Goal: Task Accomplishment & Management: Use online tool/utility

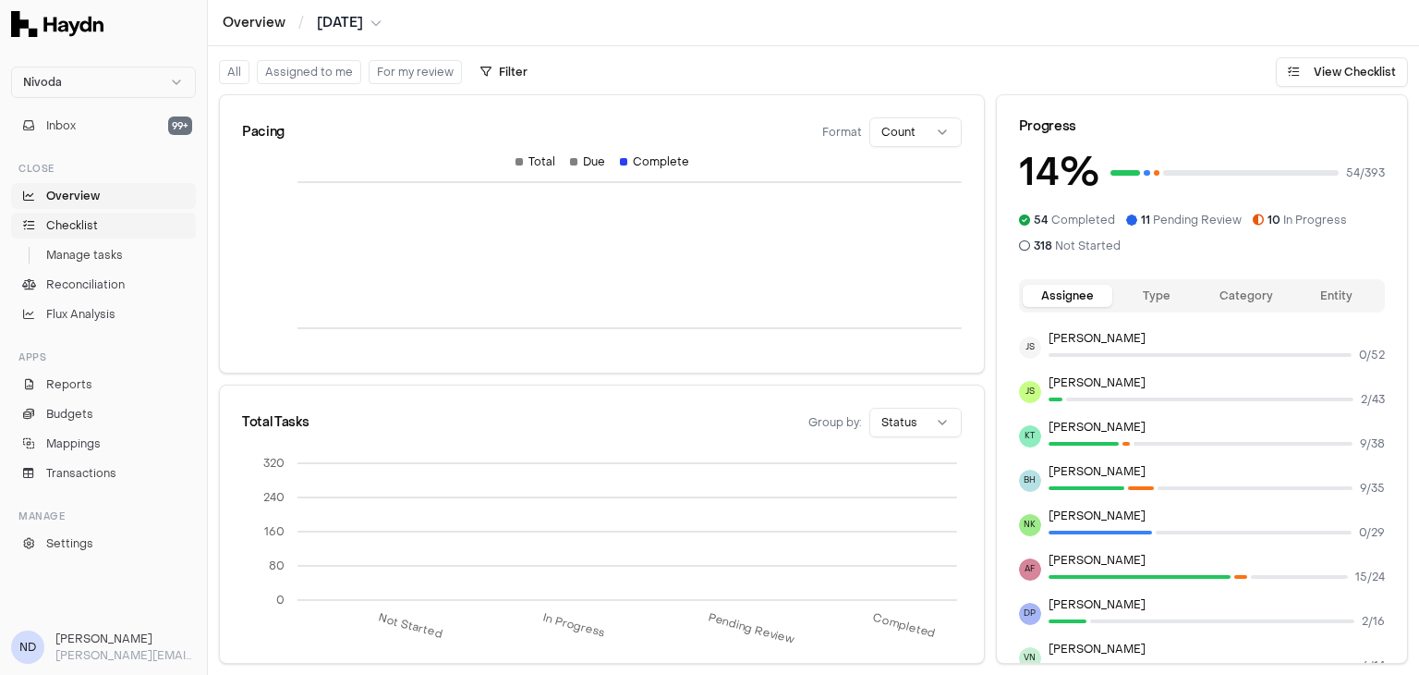
click at [74, 227] on span "Checklist" at bounding box center [72, 225] width 52 height 17
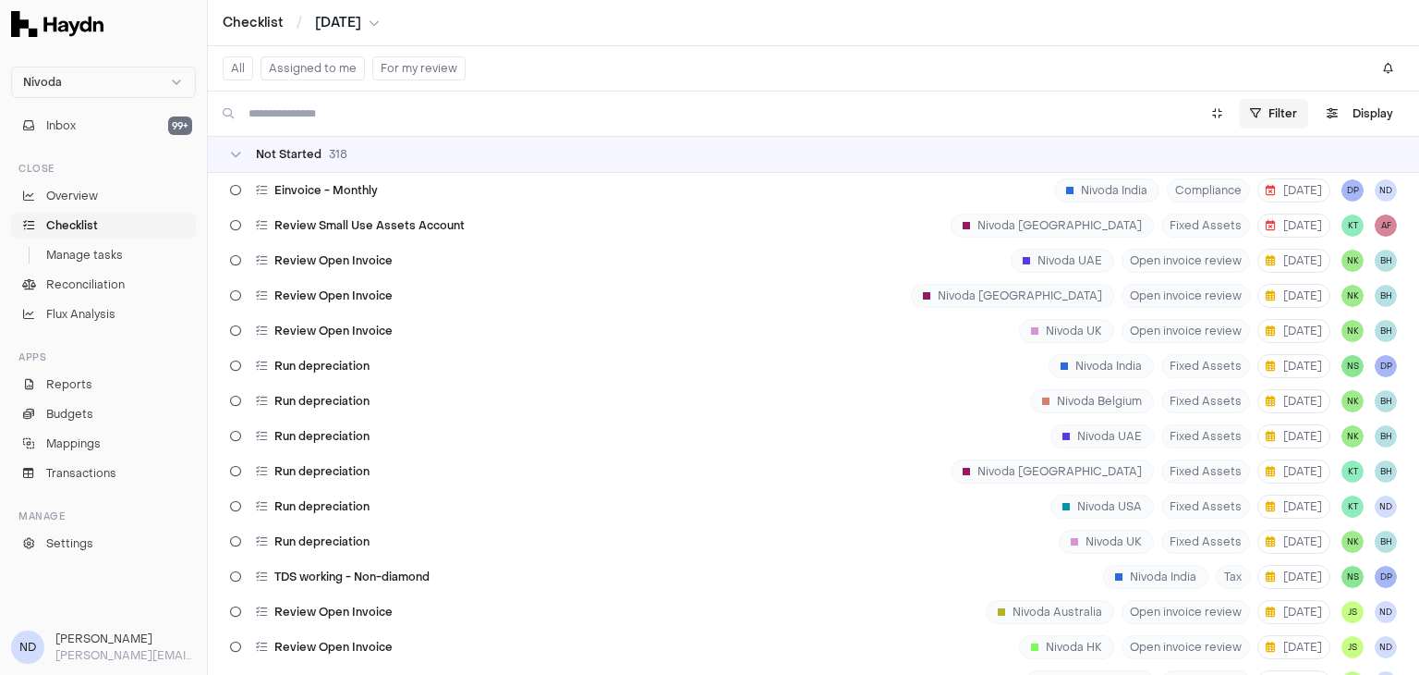
click at [1274, 108] on html "Nivoda Inbox 99+ Close Overview Checklist Manage tasks Reconciliation Flux Anal…" at bounding box center [709, 337] width 1419 height 675
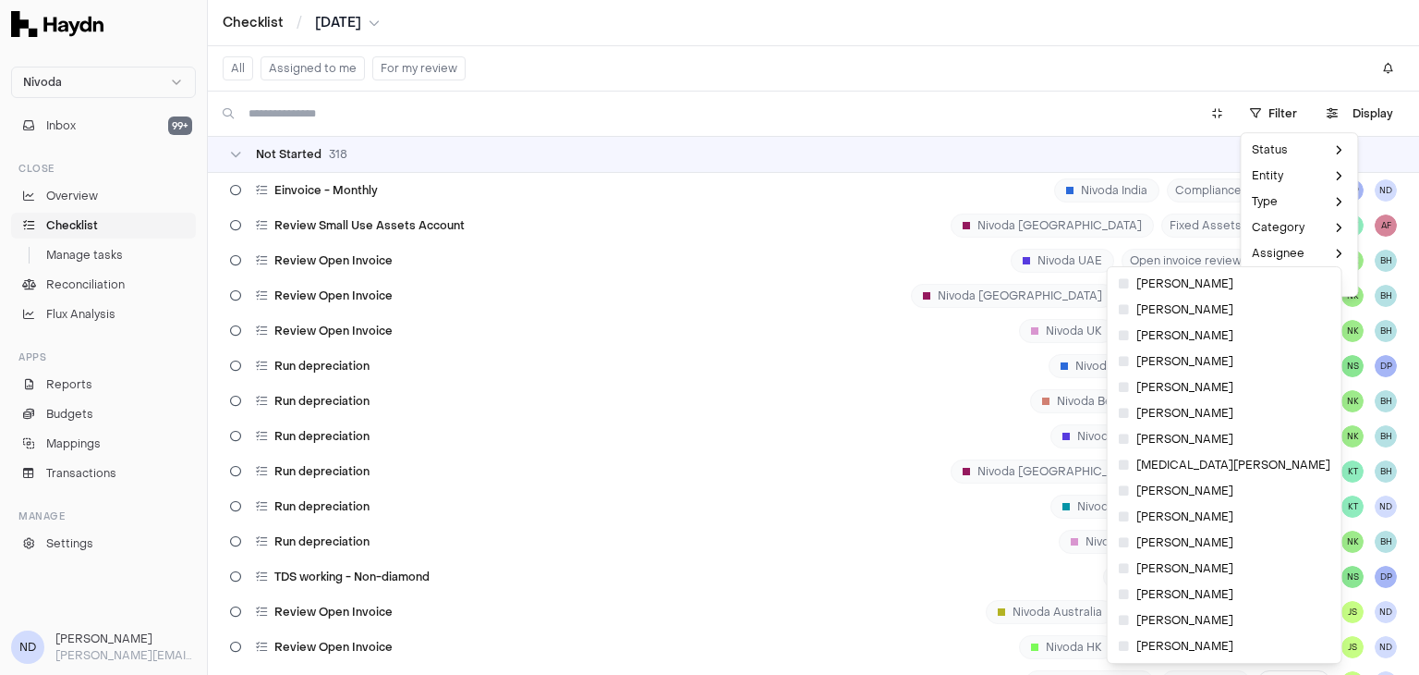
click at [1376, 114] on html "Nivoda Inbox 99+ Close Overview Checklist Manage tasks Reconciliation Flux Anal…" at bounding box center [709, 337] width 1419 height 675
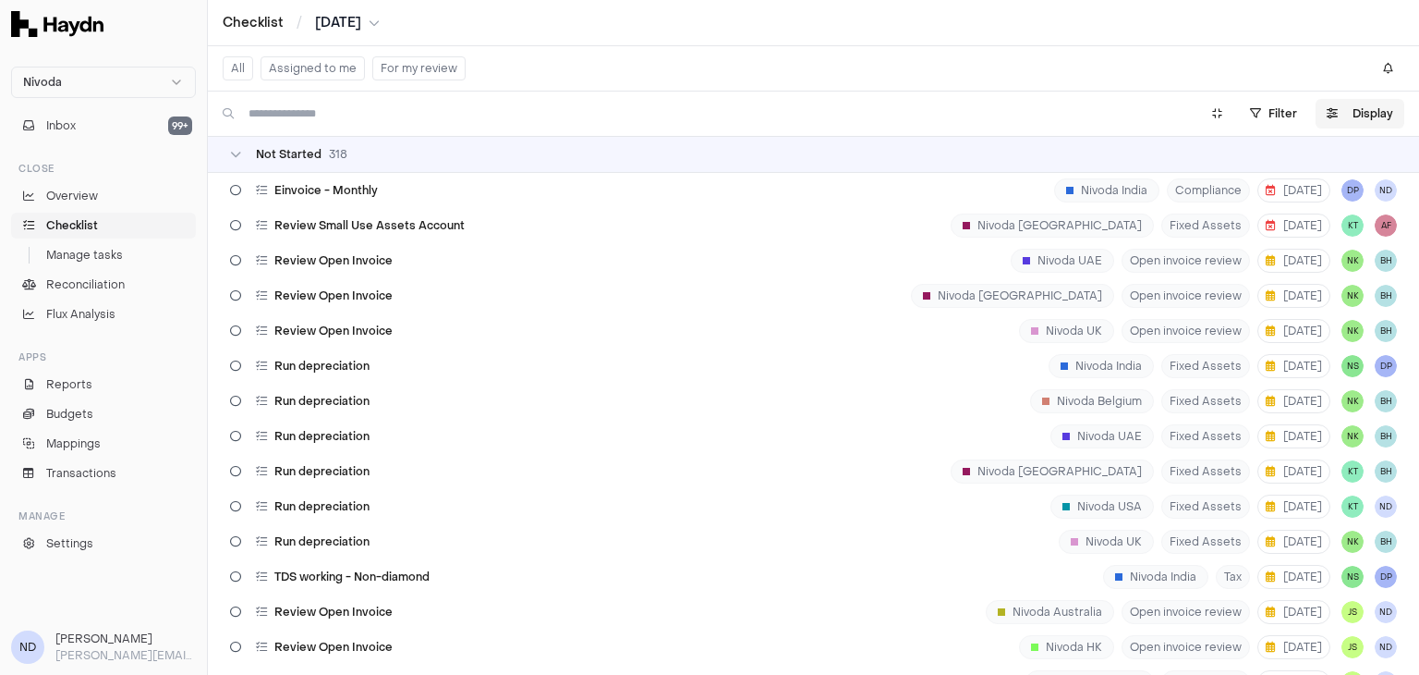
click at [1351, 123] on button "Display" at bounding box center [1360, 114] width 89 height 30
click at [1336, 156] on html "Nivoda Inbox 99+ Close Overview Checklist Manage tasks Reconciliation Flux Anal…" at bounding box center [709, 337] width 1419 height 675
click at [1348, 121] on button "Display" at bounding box center [1360, 114] width 89 height 30
click at [1330, 164] on html "Nivoda Inbox 99+ Close Overview Checklist Manage tasks Reconciliation Flux Anal…" at bounding box center [709, 337] width 1419 height 675
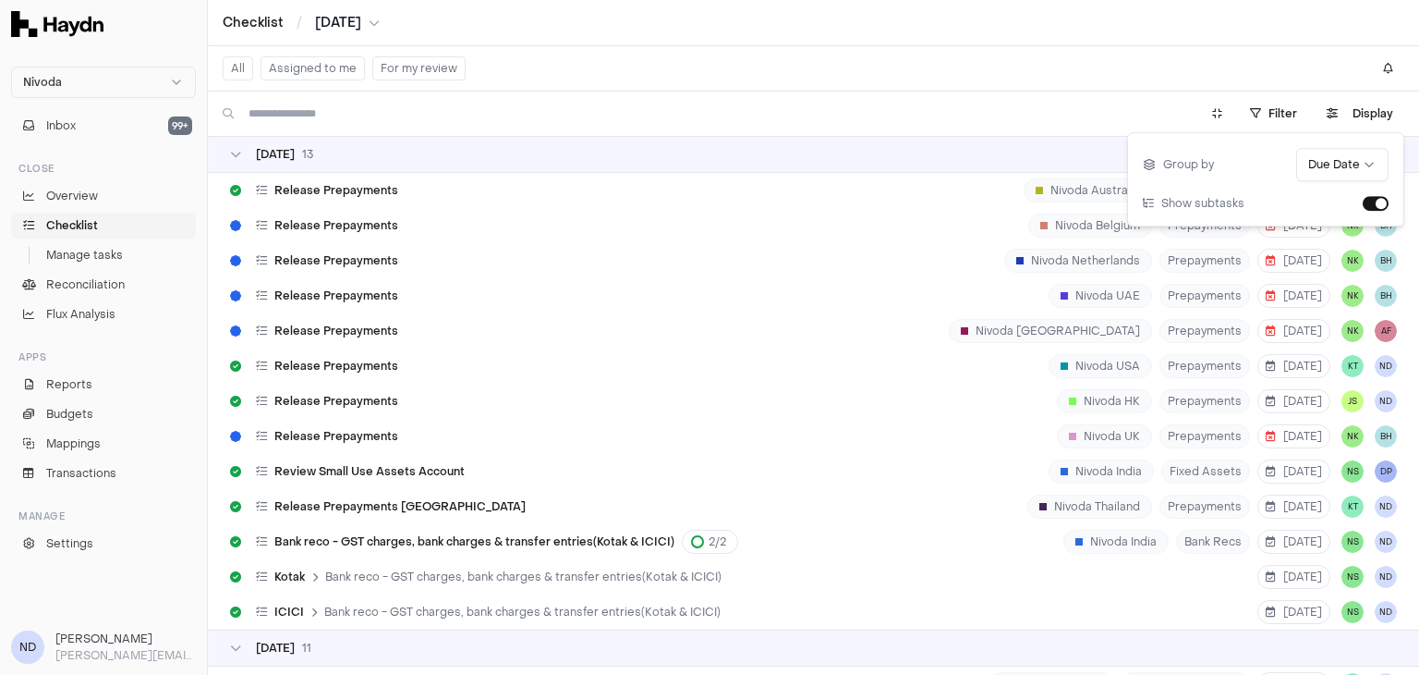
click at [713, 79] on div "All Assigned to me For my review" at bounding box center [814, 68] width 1212 height 45
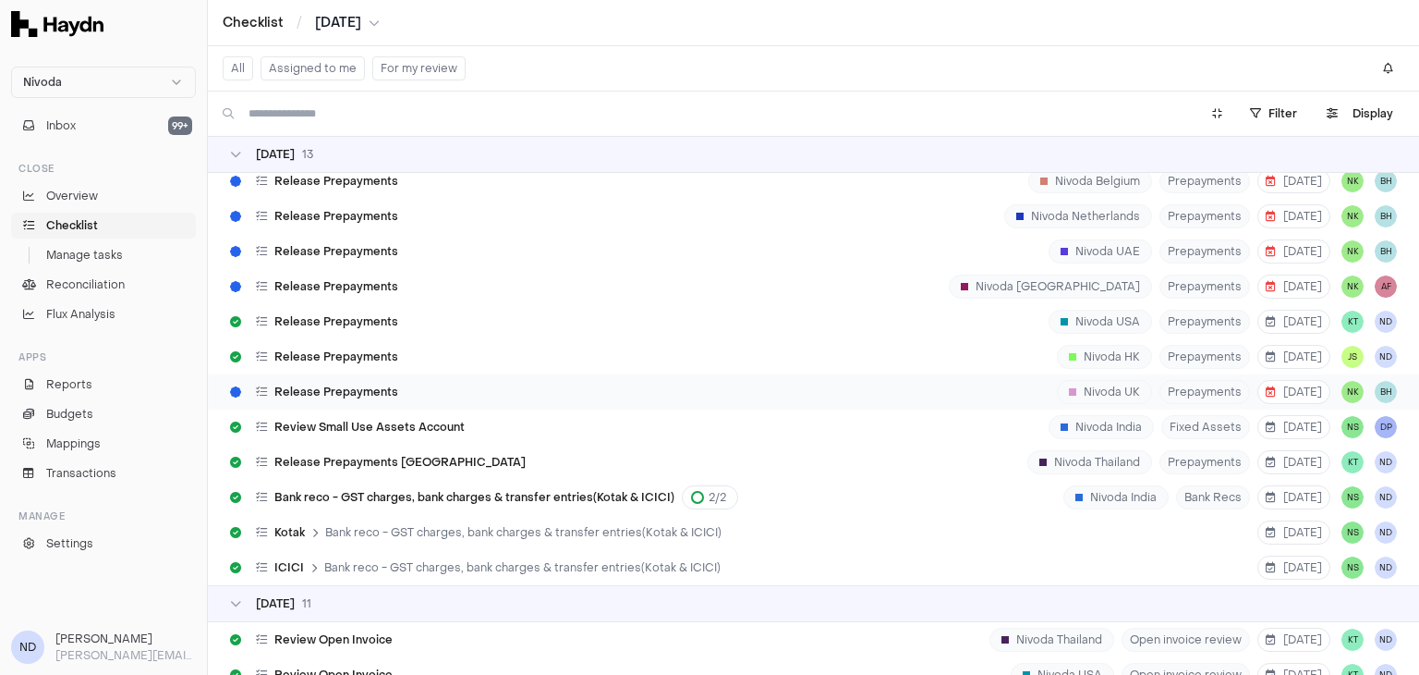
scroll to position [336, 0]
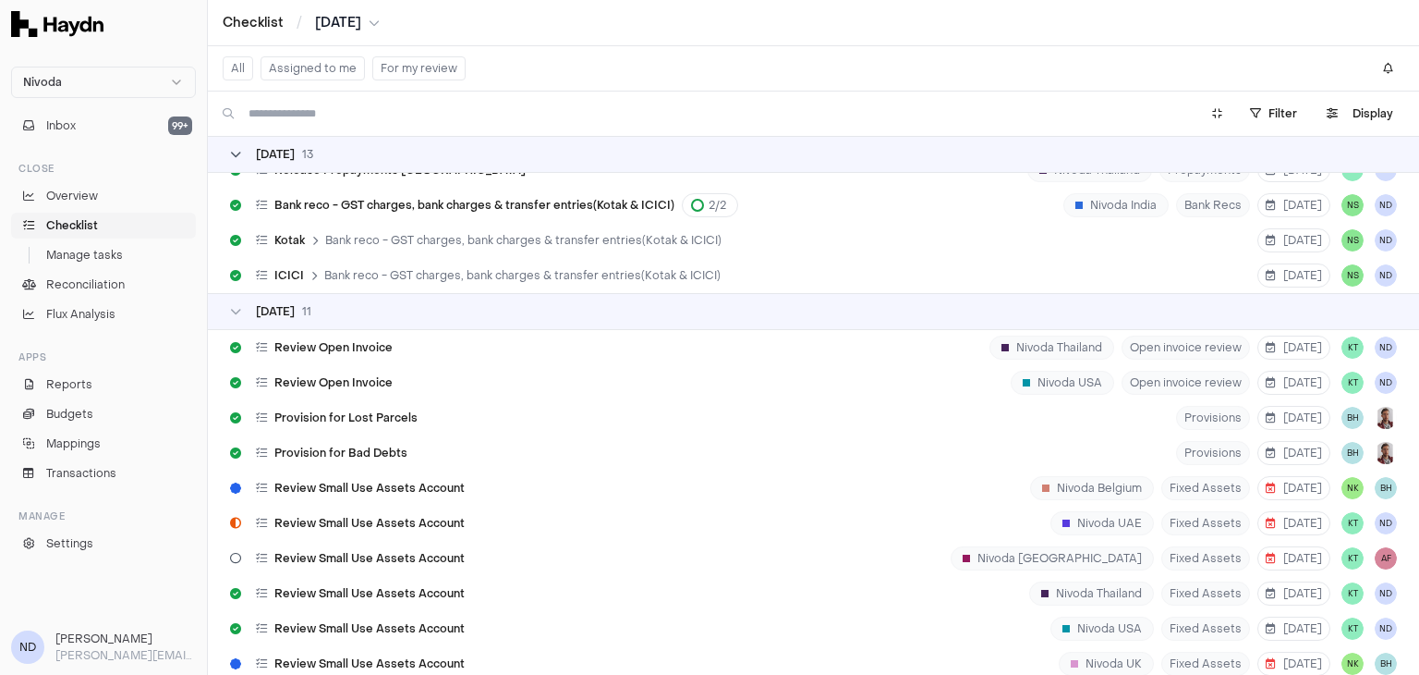
click at [240, 161] on div "01 Sep 13" at bounding box center [271, 154] width 83 height 15
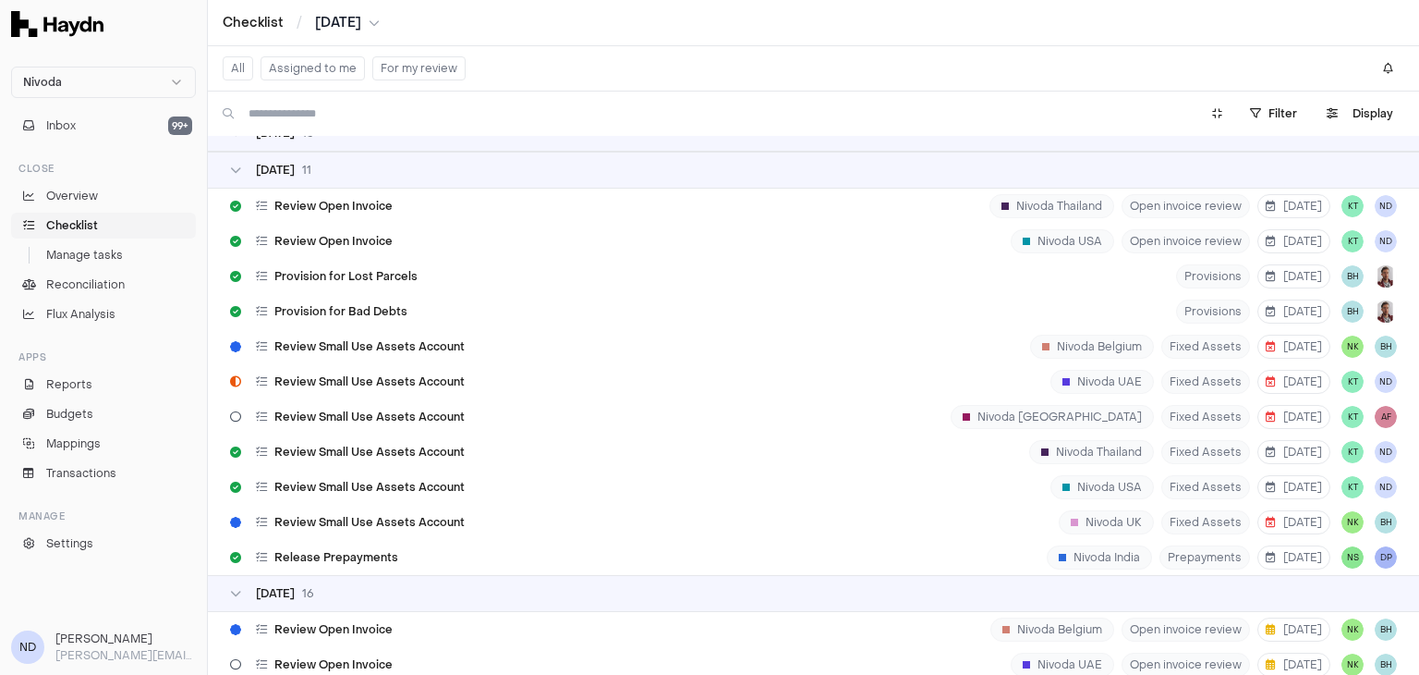
scroll to position [0, 0]
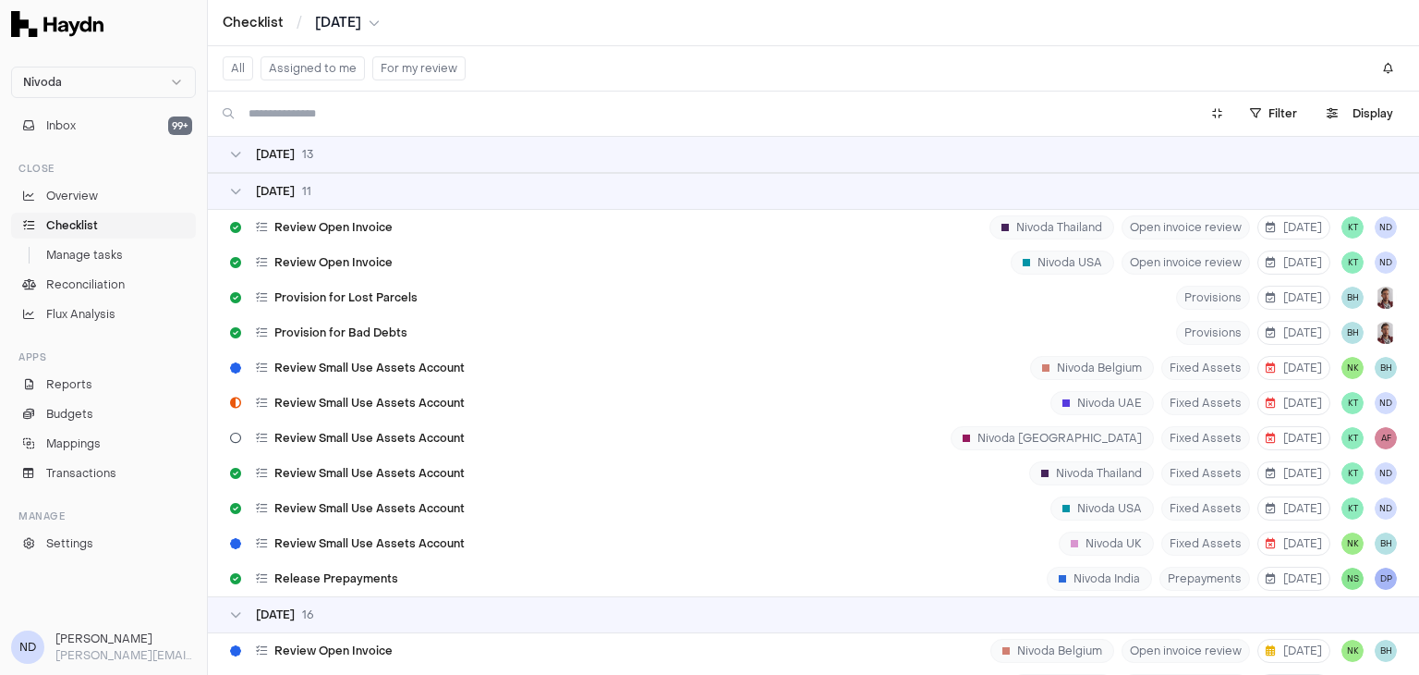
click at [226, 193] on div "02 Sep 11" at bounding box center [814, 191] width 1212 height 37
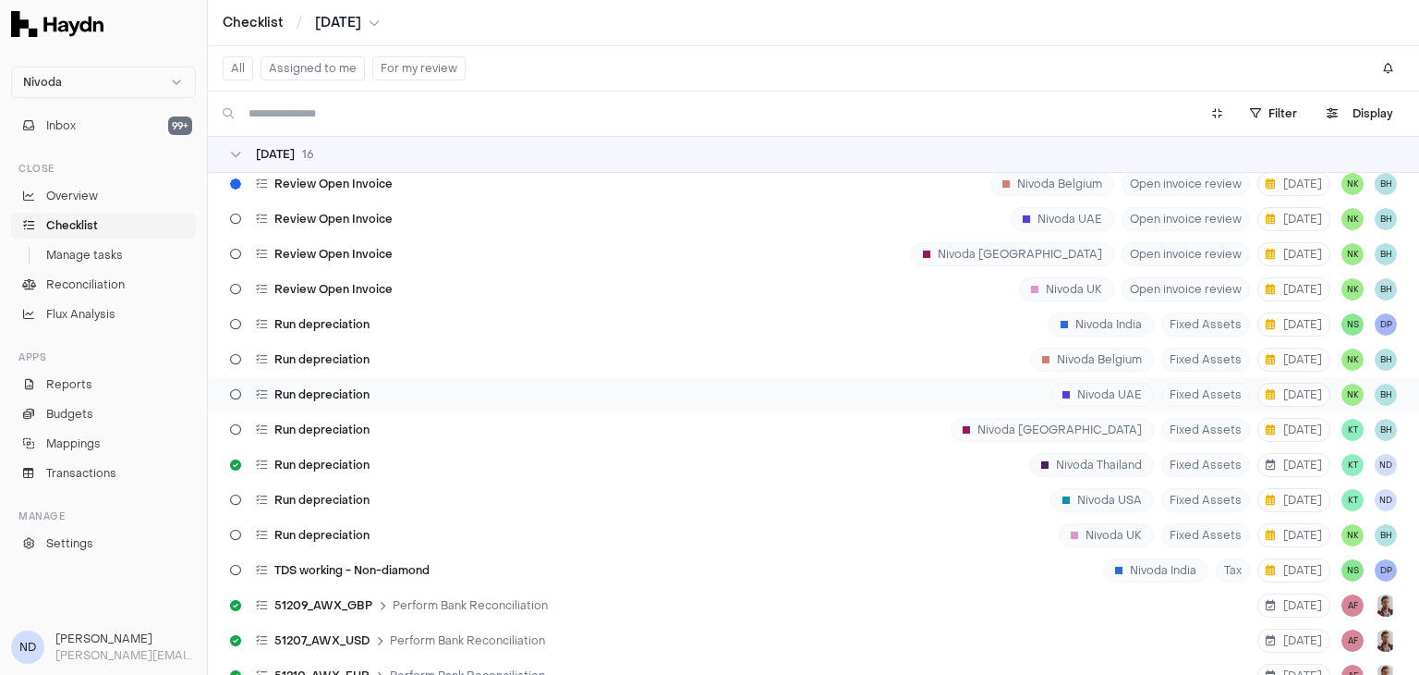
scroll to position [316, 0]
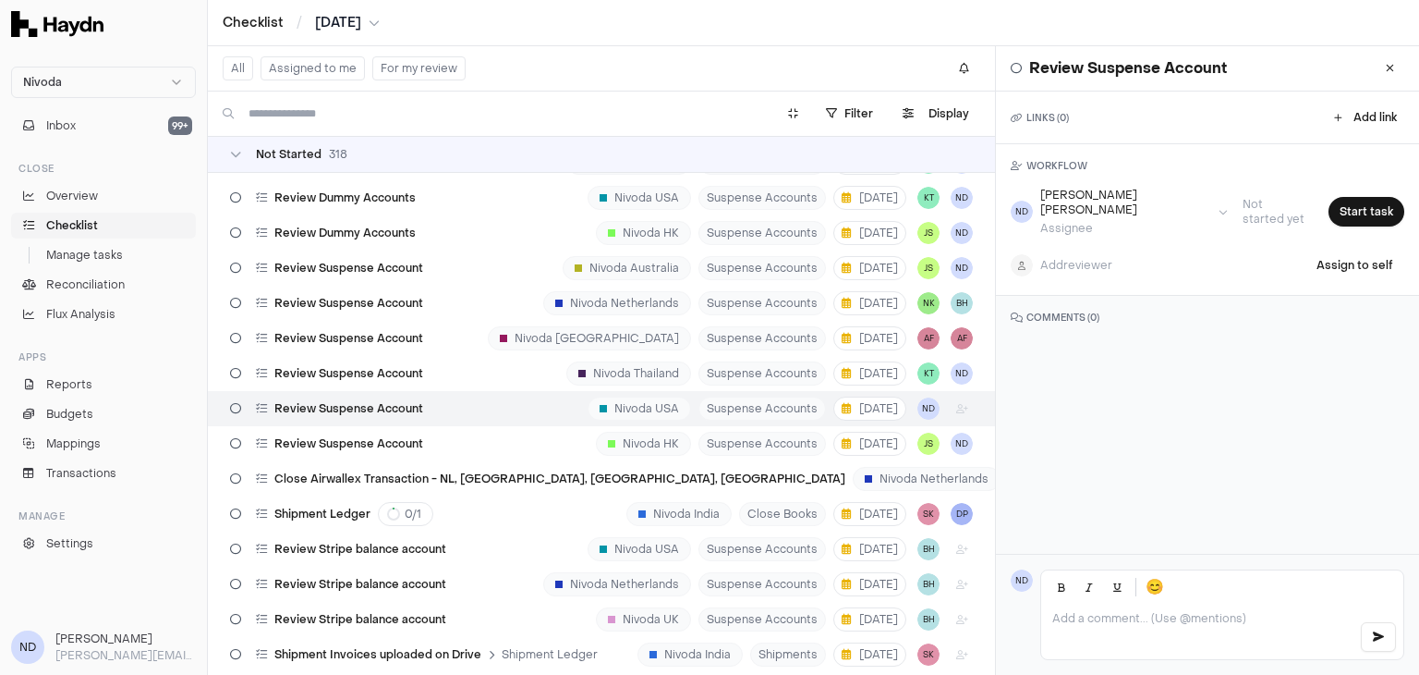
scroll to position [1127, 0]
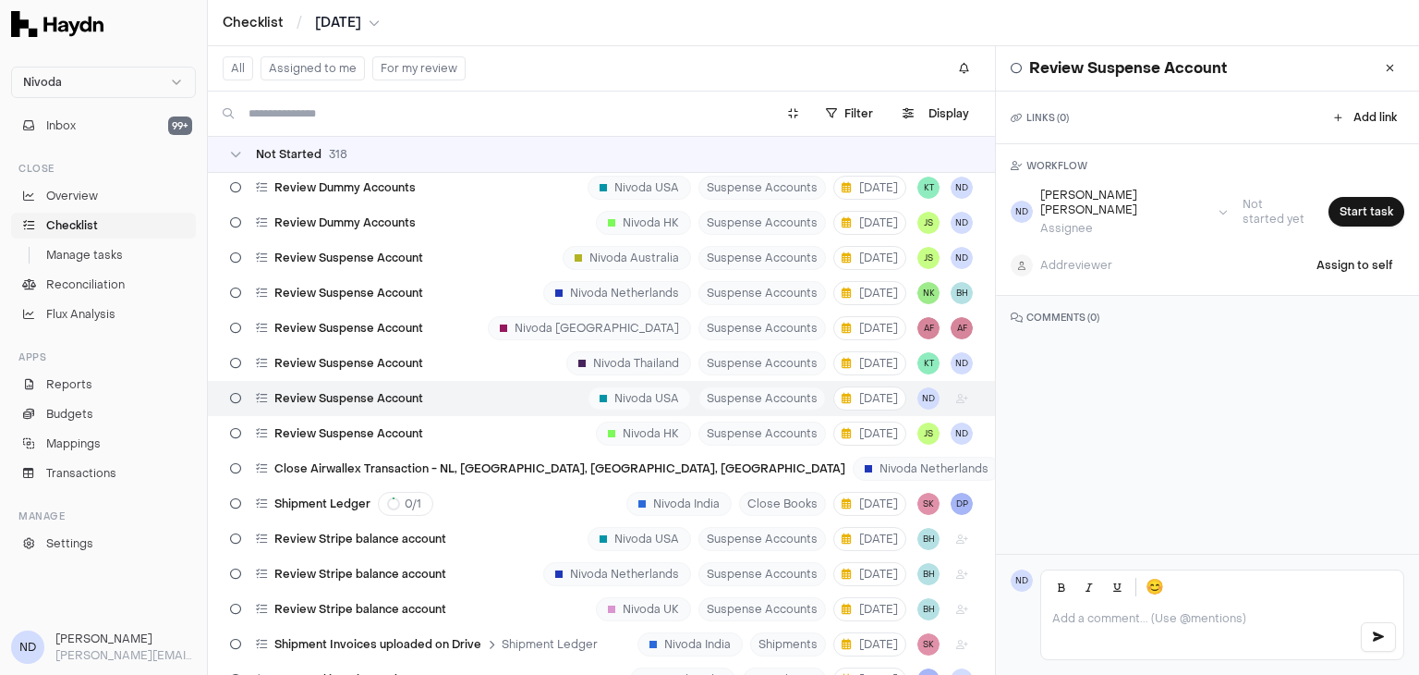
click at [437, 391] on div "Review Suspense Account Nivoda USA Suspense Accounts [DATE] ND" at bounding box center [601, 398] width 787 height 35
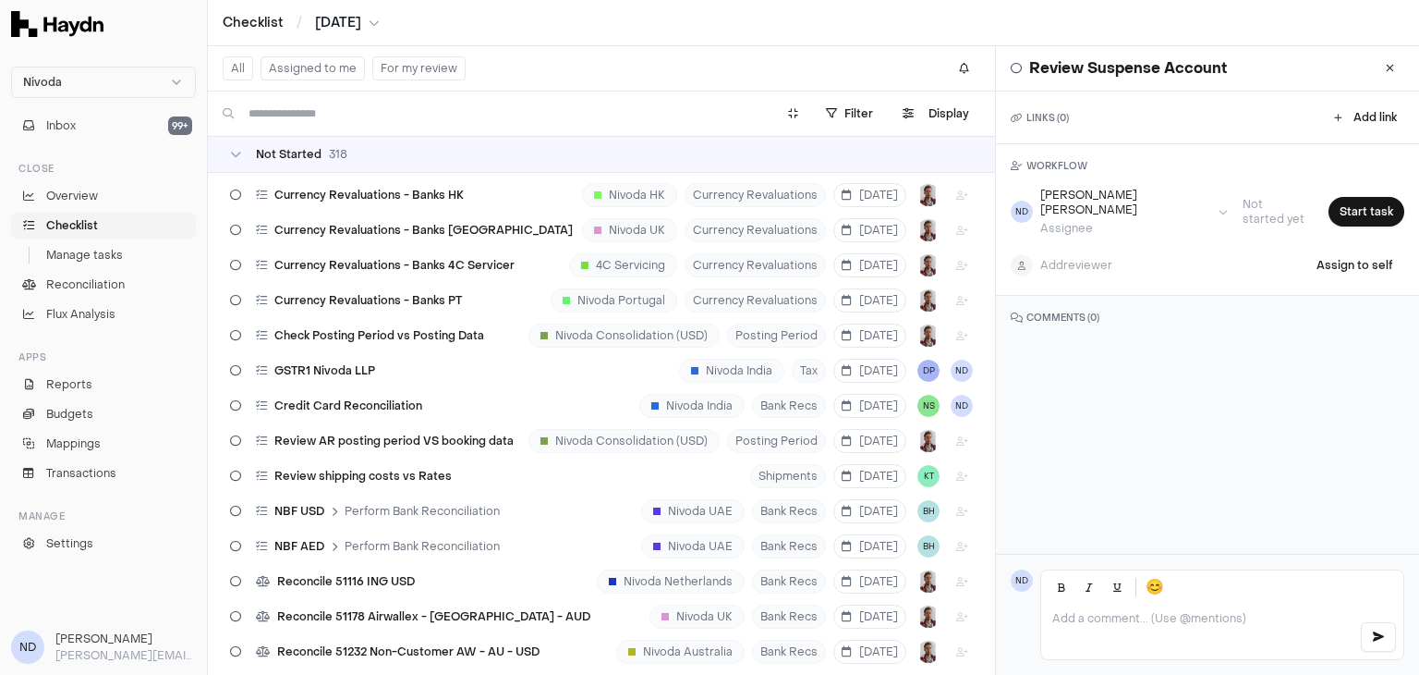
scroll to position [4183, 0]
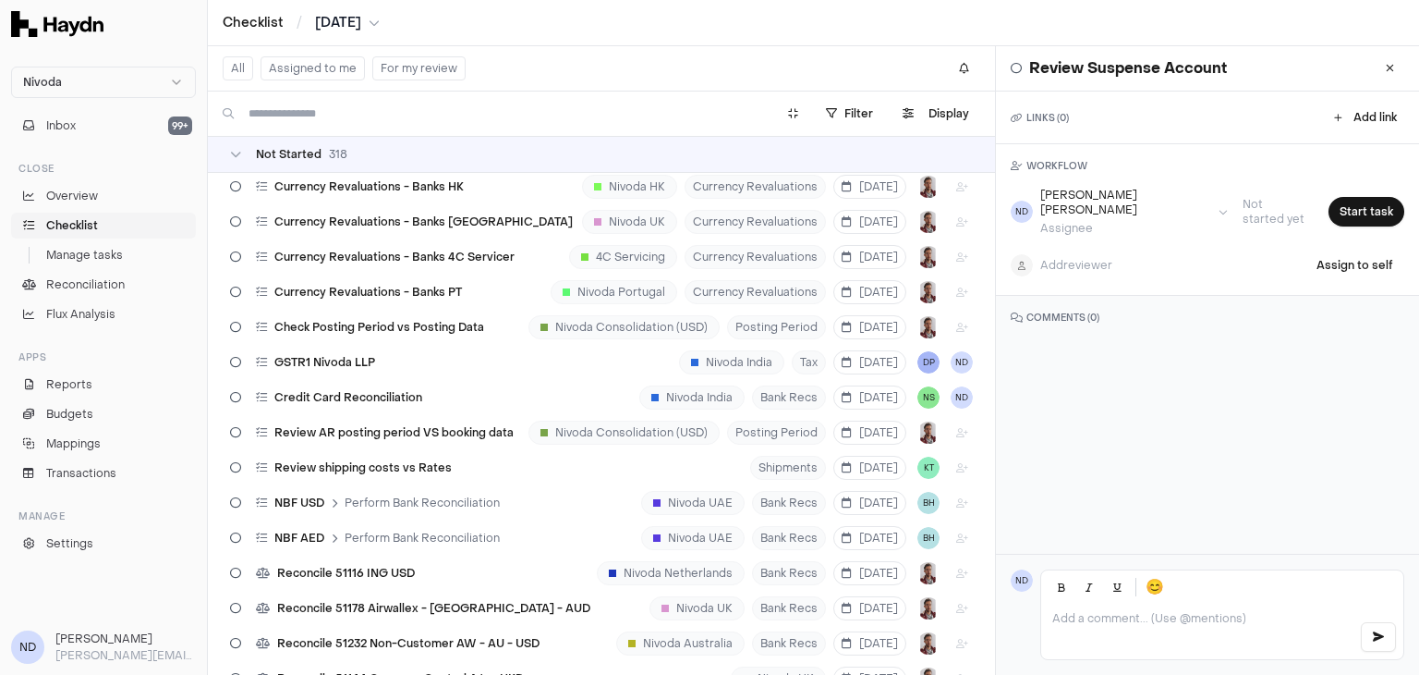
click at [323, 108] on input at bounding box center [501, 114] width 505 height 30
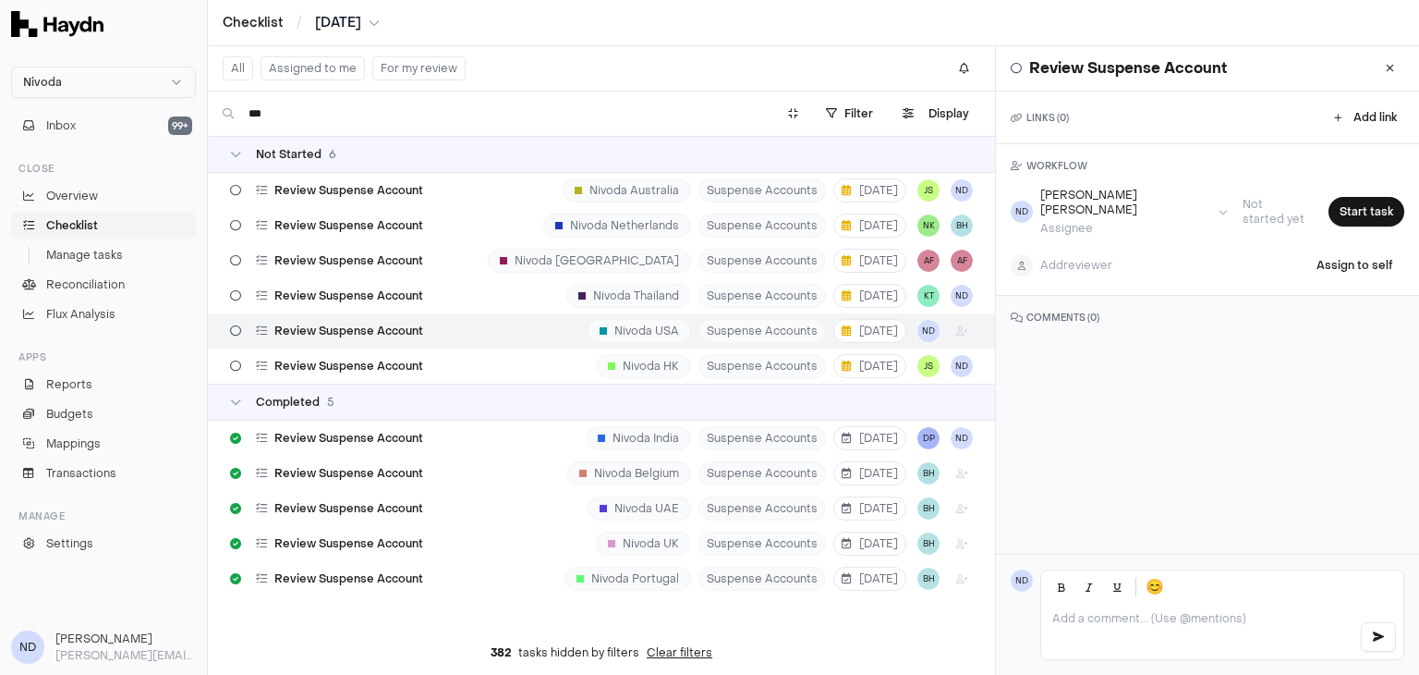
type input "***"
click at [435, 334] on div "Review Suspense Account Nivoda USA Suspense Accounts [DATE] ND" at bounding box center [601, 330] width 787 height 35
click at [1086, 207] on html "Nivoda Inbox 99+ Close Overview Checklist Manage tasks Reconciliation Flux Anal…" at bounding box center [709, 337] width 1419 height 675
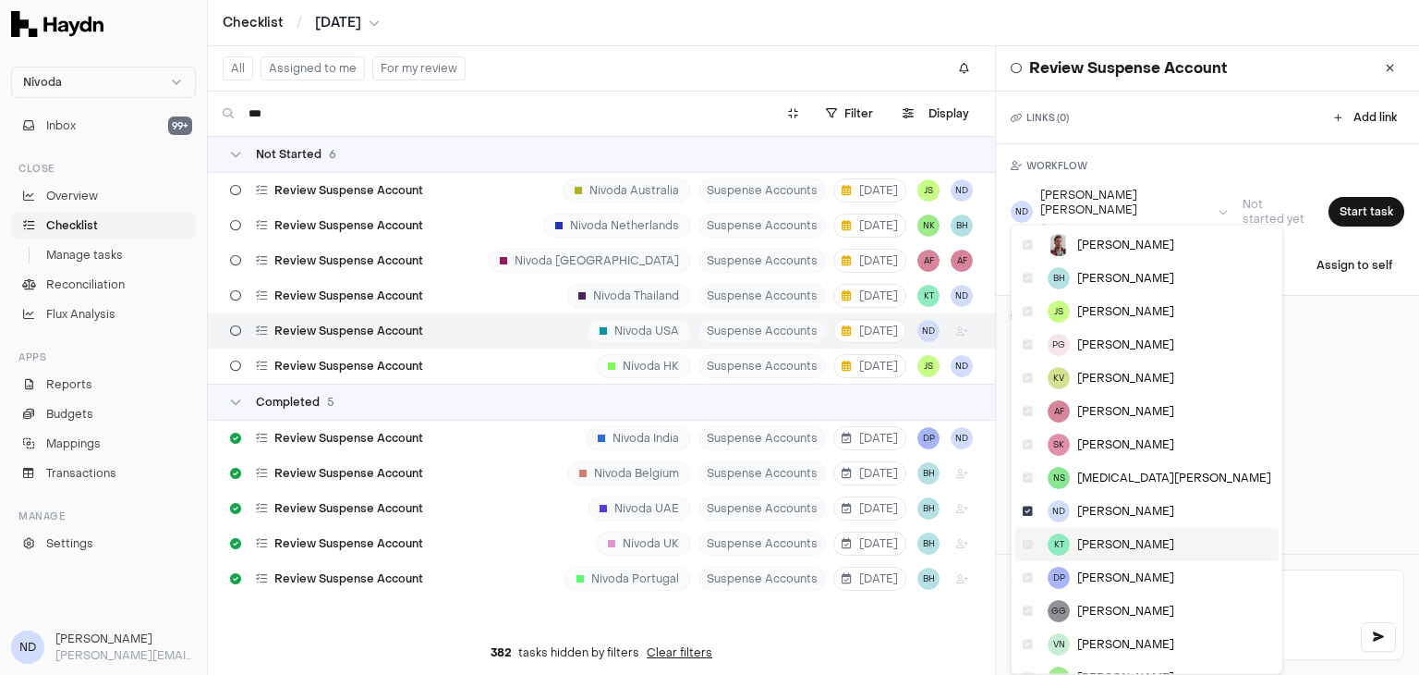
click at [1095, 548] on span "[PERSON_NAME]" at bounding box center [1126, 544] width 97 height 15
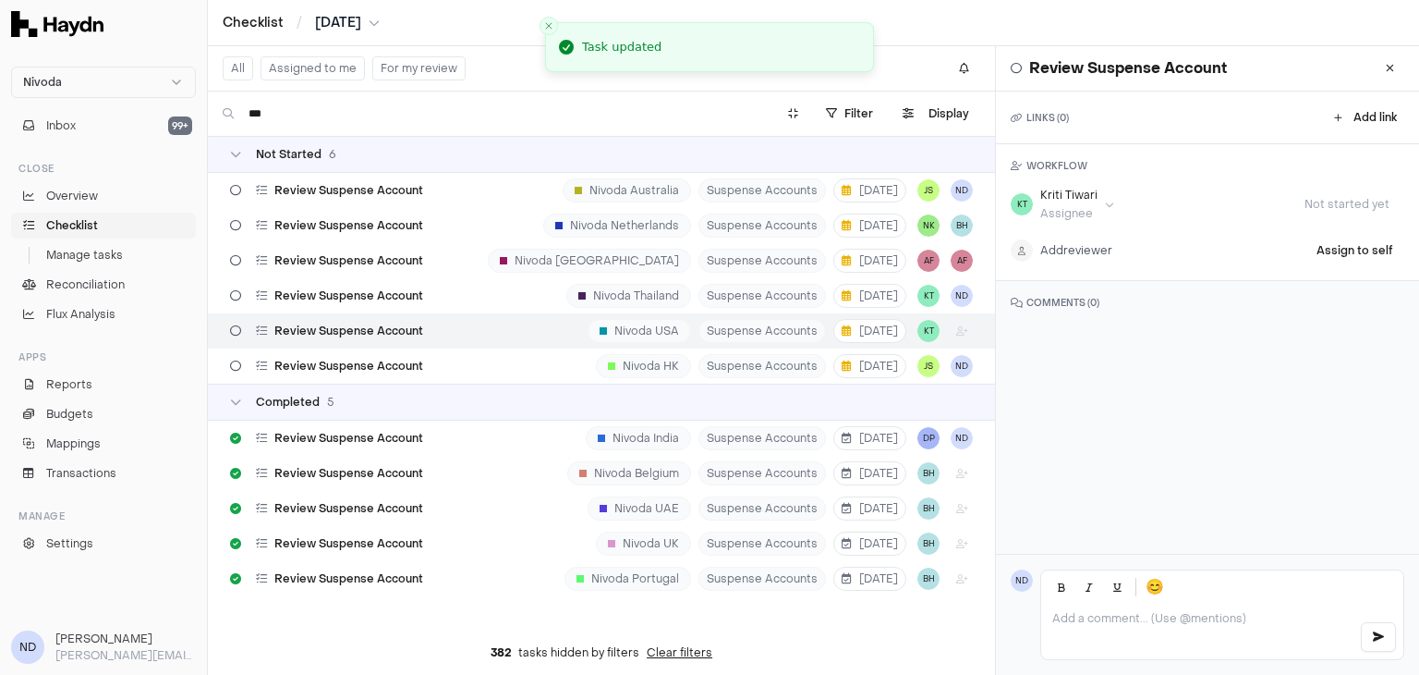
click at [1069, 241] on html "Nivoda Inbox 99+ Close Overview Checklist Manage tasks Reconciliation Flux Anal…" at bounding box center [709, 337] width 1419 height 675
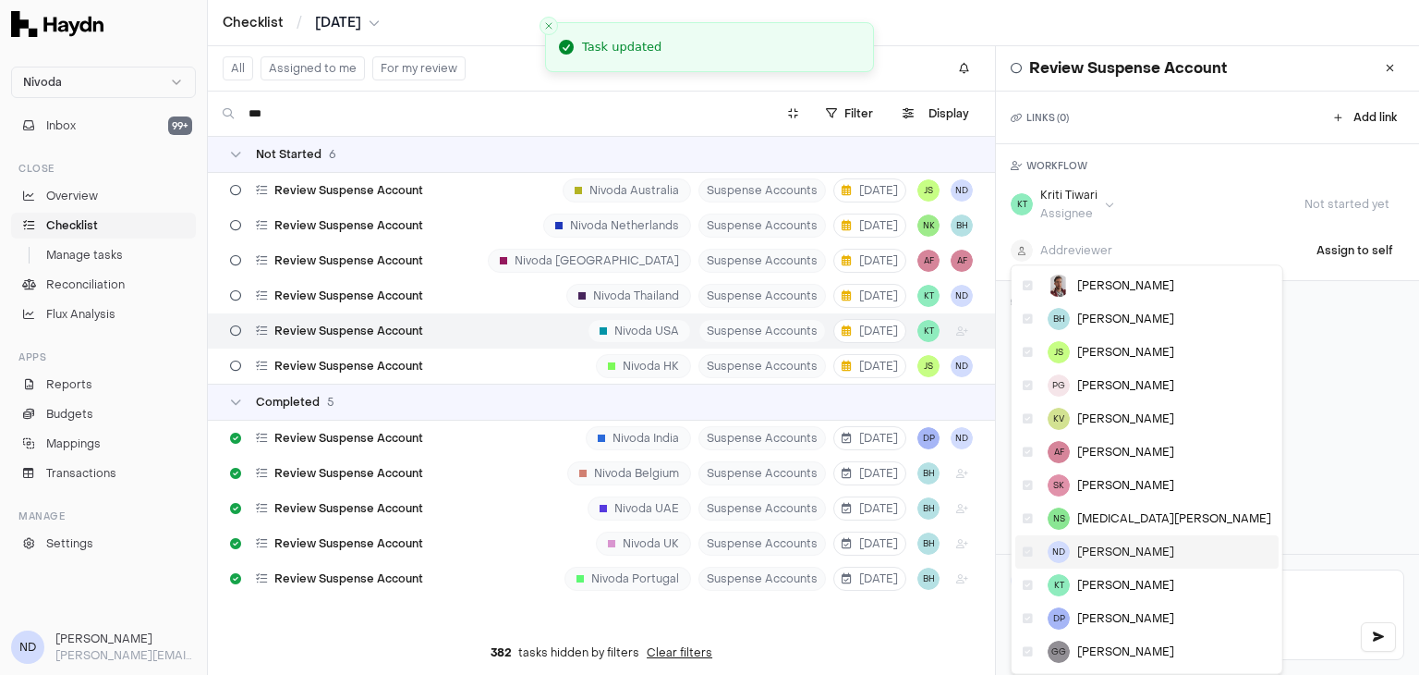
click at [1087, 552] on span "[PERSON_NAME]" at bounding box center [1126, 551] width 97 height 15
